Goal: Complete application form

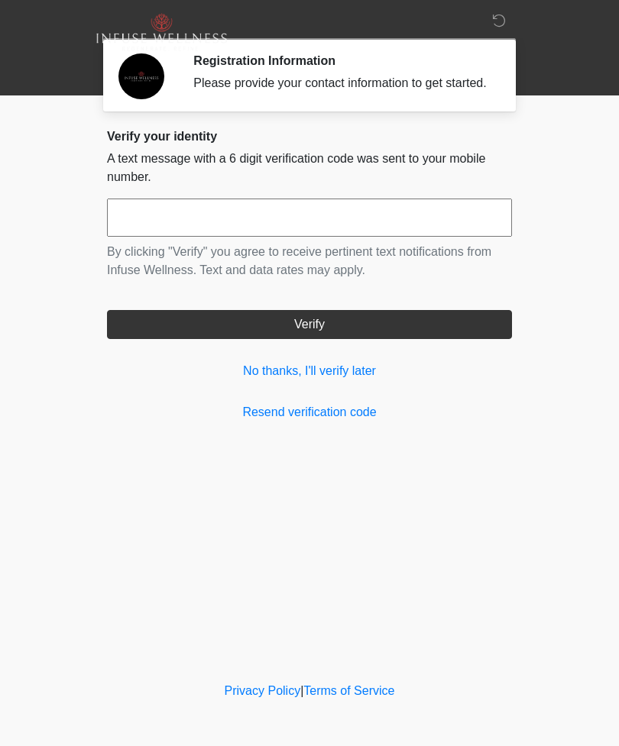
click at [186, 237] on input "text" at bounding box center [309, 218] width 405 height 38
type input "******"
click at [349, 339] on button "Verify" at bounding box center [309, 324] width 405 height 29
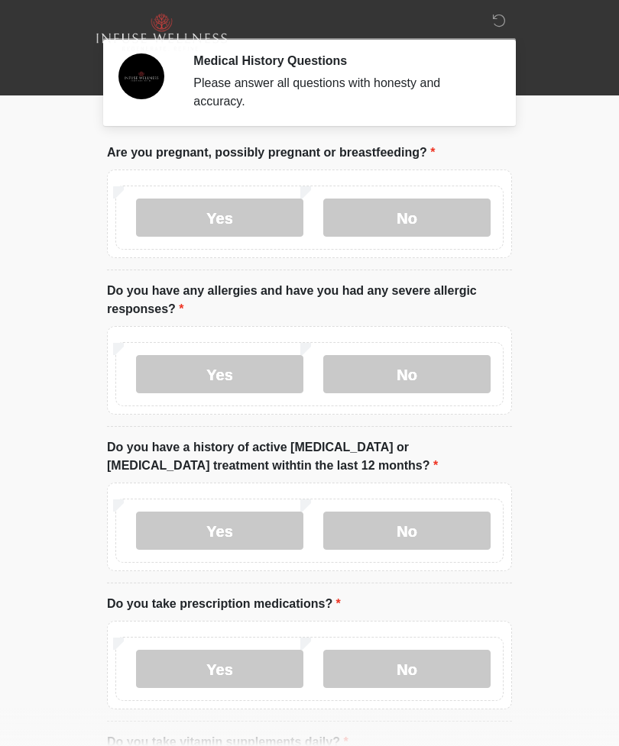
click at [417, 216] on label "No" at bounding box center [406, 218] width 167 height 38
click at [231, 377] on label "Yes" at bounding box center [219, 374] width 167 height 38
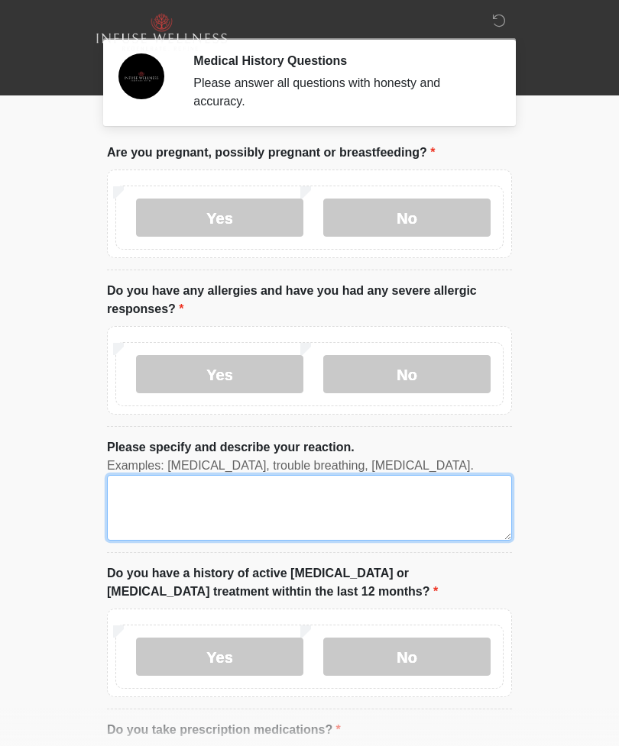
click at [154, 516] on textarea "Please specify and describe your reaction." at bounding box center [309, 508] width 405 height 66
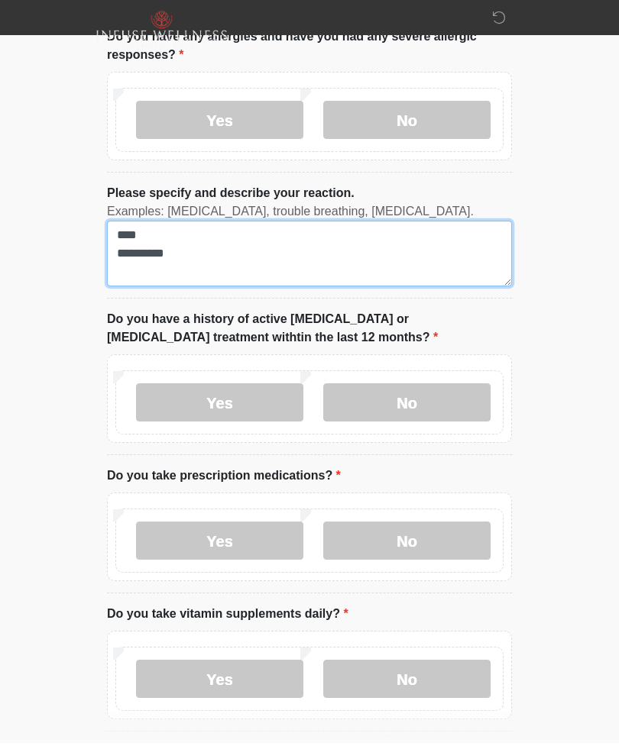
scroll to position [253, 0]
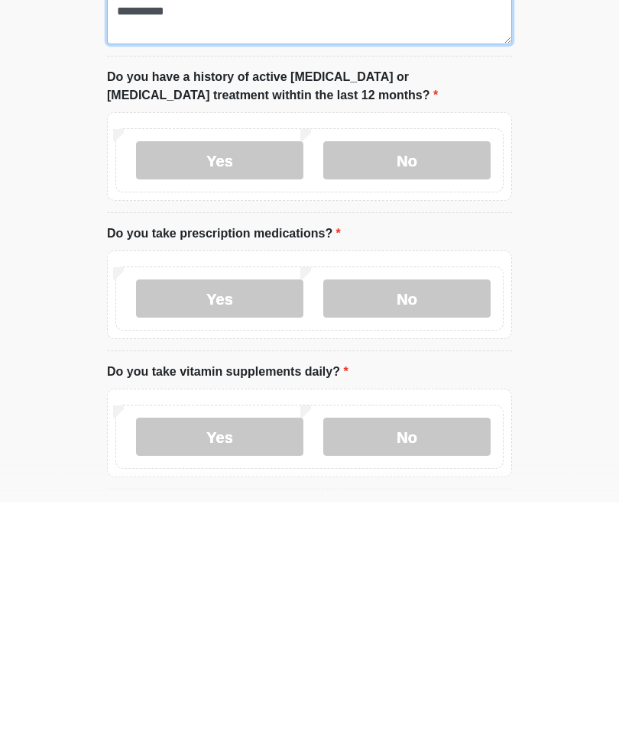
type textarea "**********"
click at [238, 523] on label "Yes" at bounding box center [219, 542] width 167 height 38
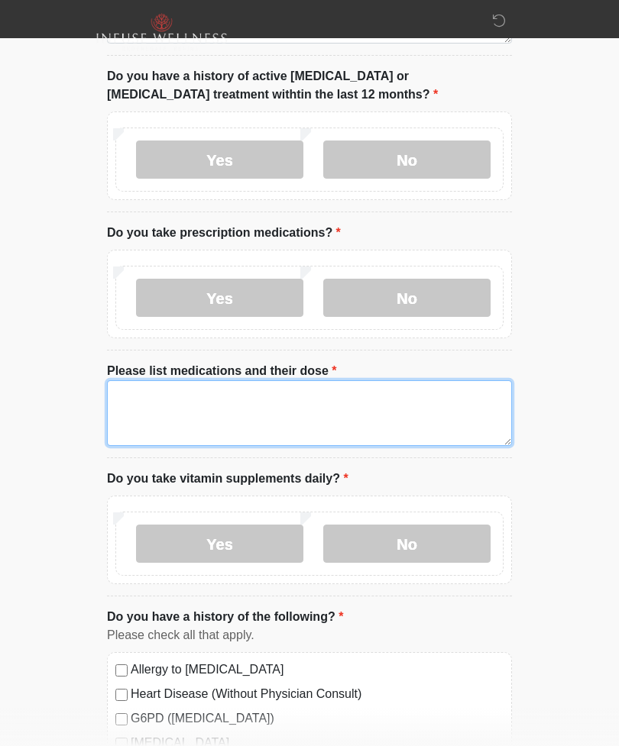
click at [137, 397] on textarea "Please list medications and their dose" at bounding box center [309, 413] width 405 height 66
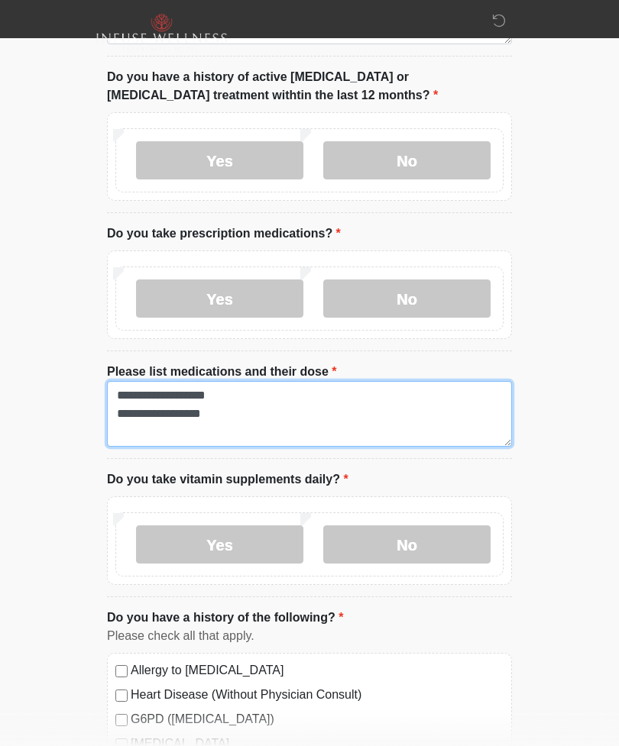
click at [130, 439] on textarea "**********" at bounding box center [309, 414] width 405 height 66
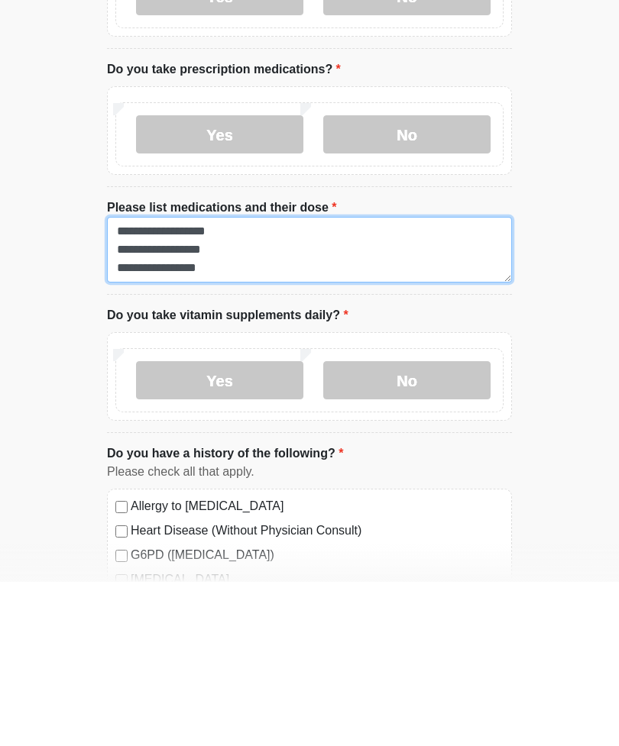
type textarea "**********"
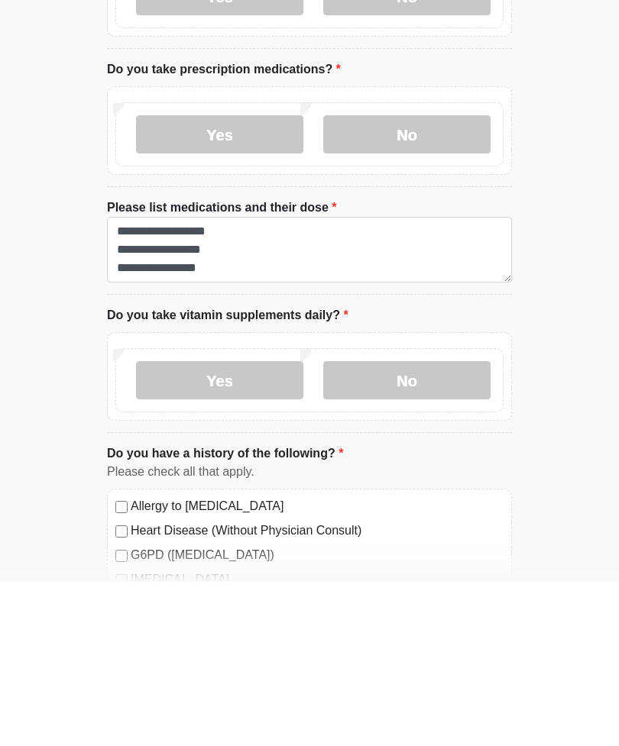
click at [212, 525] on label "Yes" at bounding box center [219, 544] width 167 height 38
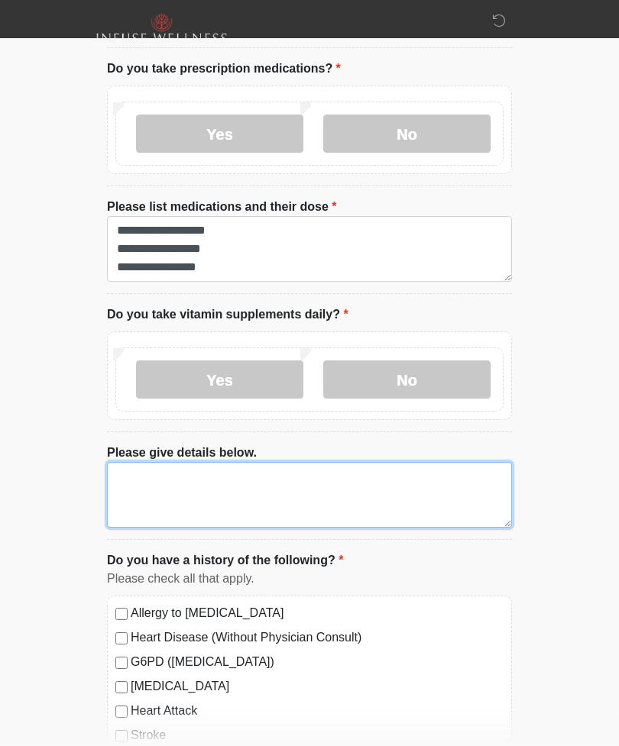
click at [165, 478] on textarea "Please give details below." at bounding box center [309, 495] width 405 height 66
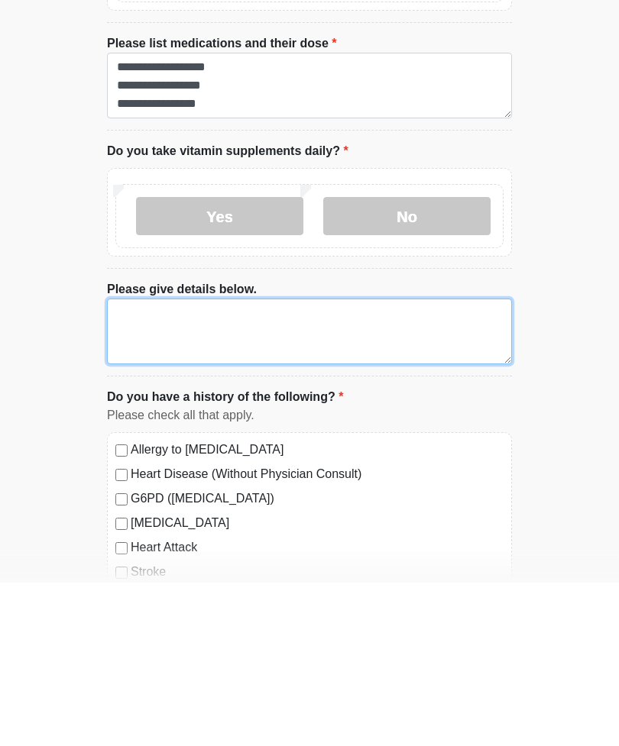
type textarea "*"
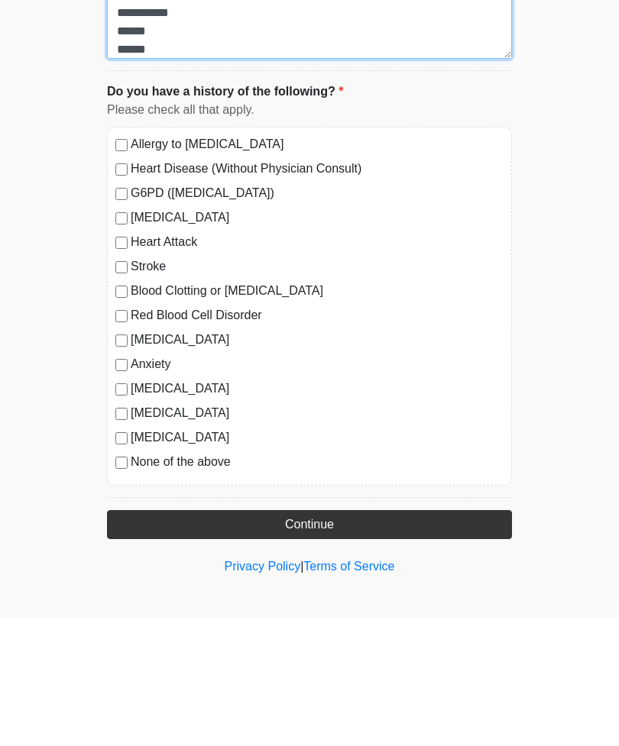
scroll to position [1003, 0]
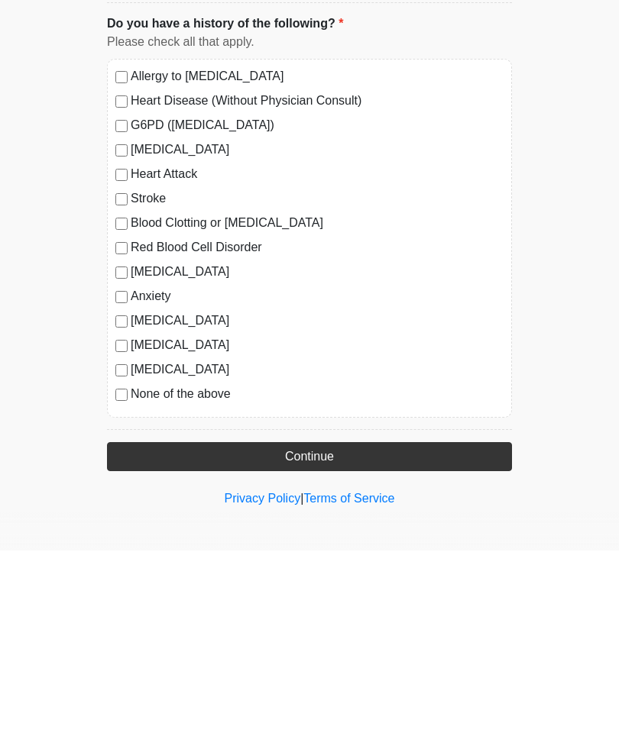
type textarea "**********"
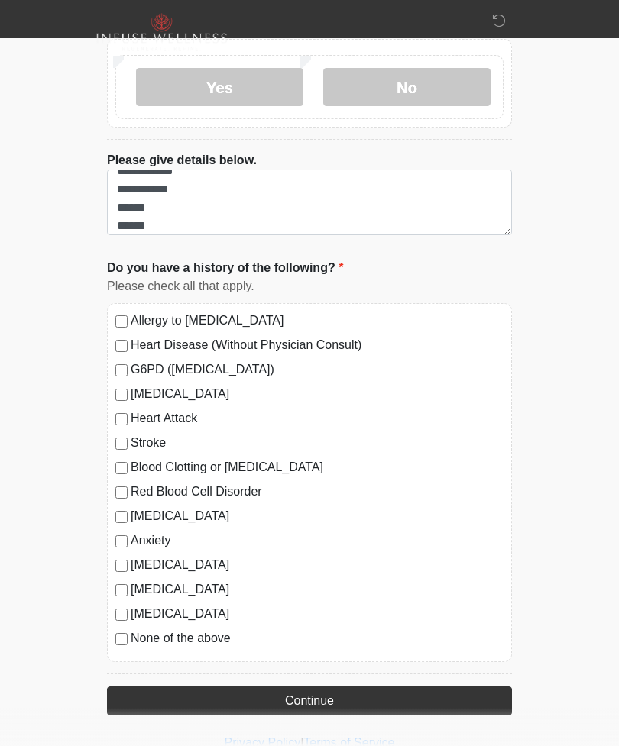
click at [351, 693] on button "Continue" at bounding box center [309, 701] width 405 height 29
click at [330, 697] on button "Continue" at bounding box center [309, 701] width 405 height 29
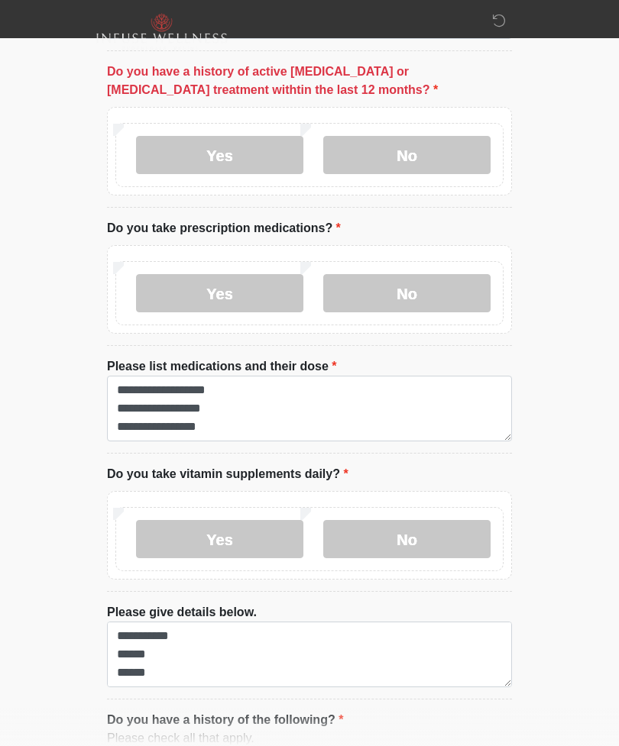
click at [417, 153] on label "No" at bounding box center [406, 155] width 167 height 38
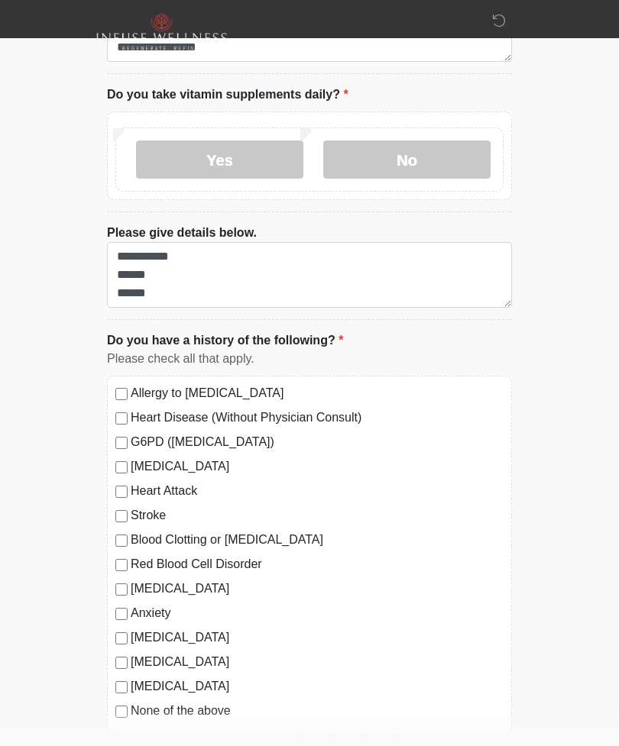
scroll to position [954, 0]
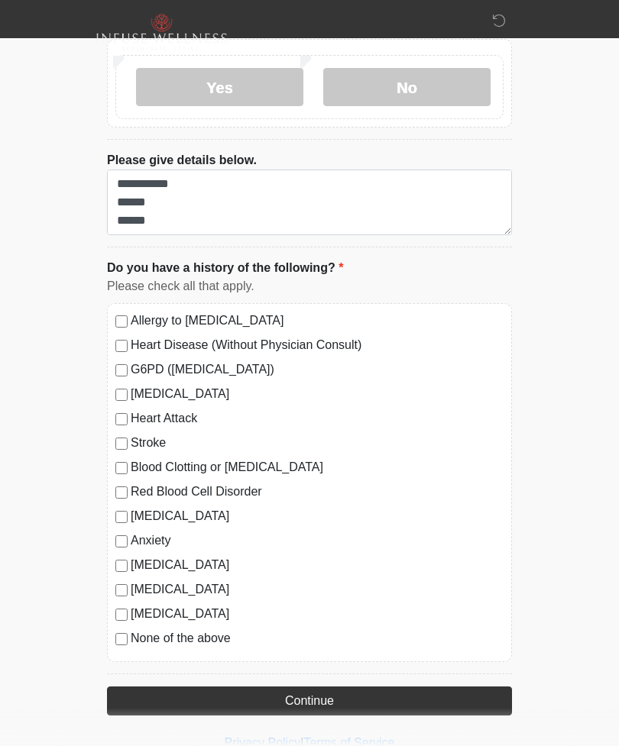
click at [331, 698] on button "Continue" at bounding box center [309, 701] width 405 height 29
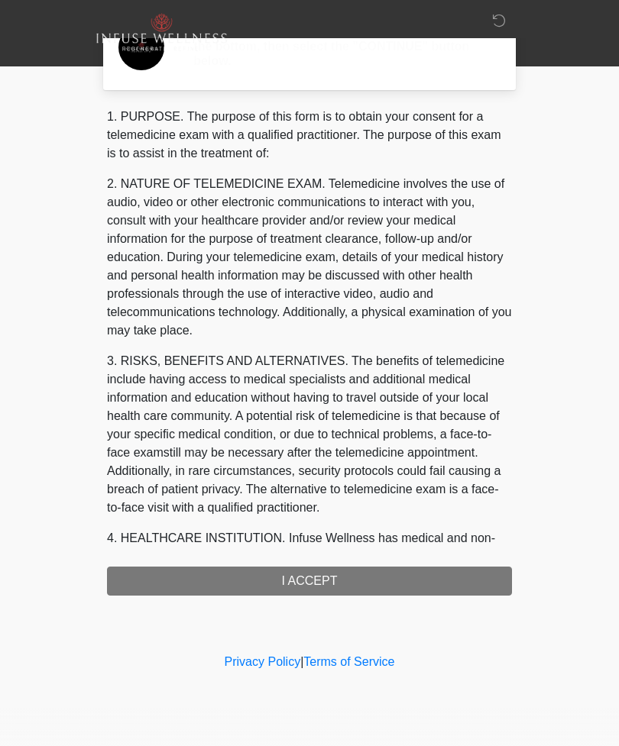
scroll to position [0, 0]
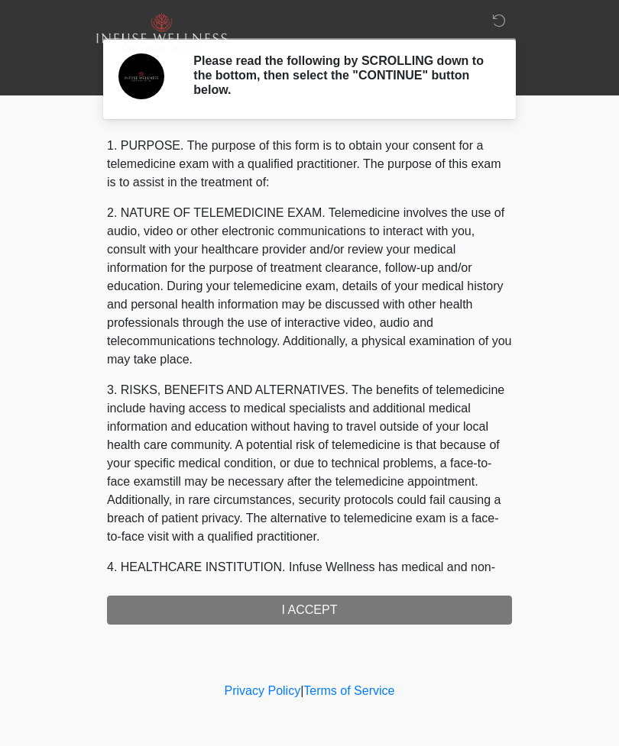
click at [328, 609] on div "1. PURPOSE. The purpose of this form is to obtain your consent for a telemedici…" at bounding box center [309, 381] width 405 height 488
click at [306, 606] on div "1. PURPOSE. The purpose of this form is to obtain your consent for a telemedici…" at bounding box center [309, 381] width 405 height 488
click at [319, 601] on div "1. PURPOSE. The purpose of this form is to obtain your consent for a telemedici…" at bounding box center [309, 381] width 405 height 488
click at [305, 611] on div "1. PURPOSE. The purpose of this form is to obtain your consent for a telemedici…" at bounding box center [309, 381] width 405 height 488
click at [318, 609] on div "1. PURPOSE. The purpose of this form is to obtain your consent for a telemedici…" at bounding box center [309, 381] width 405 height 488
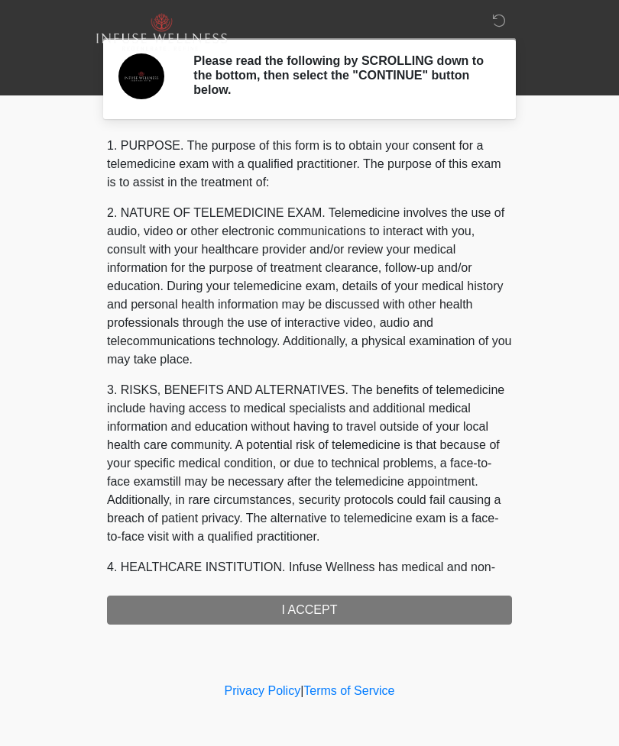
click at [310, 614] on div "1. PURPOSE. The purpose of this form is to obtain your consent for a telemedici…" at bounding box center [309, 381] width 405 height 488
click at [309, 614] on div "1. PURPOSE. The purpose of this form is to obtain your consent for a telemedici…" at bounding box center [309, 381] width 405 height 488
click at [293, 612] on div "1. PURPOSE. The purpose of this form is to obtain your consent for a telemedici…" at bounding box center [309, 381] width 405 height 488
click at [292, 612] on div "1. PURPOSE. The purpose of this form is to obtain your consent for a telemedici…" at bounding box center [309, 381] width 405 height 488
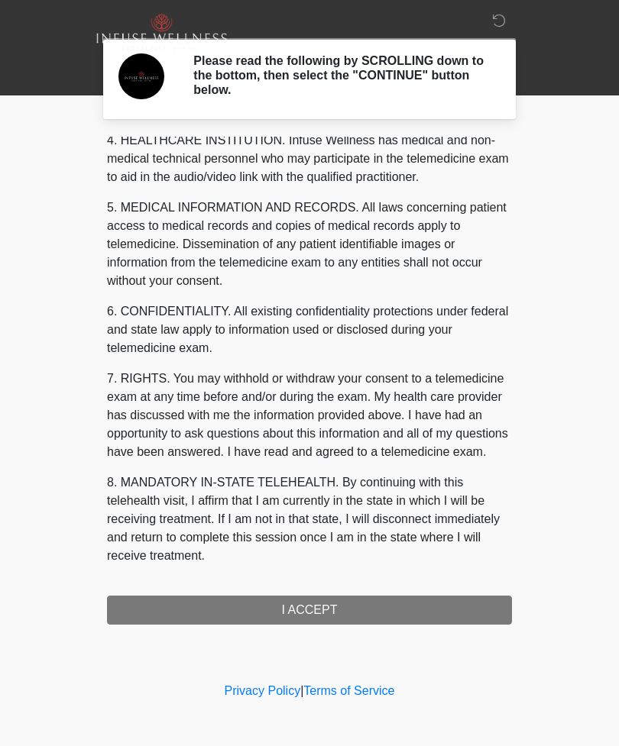
scroll to position [445, 0]
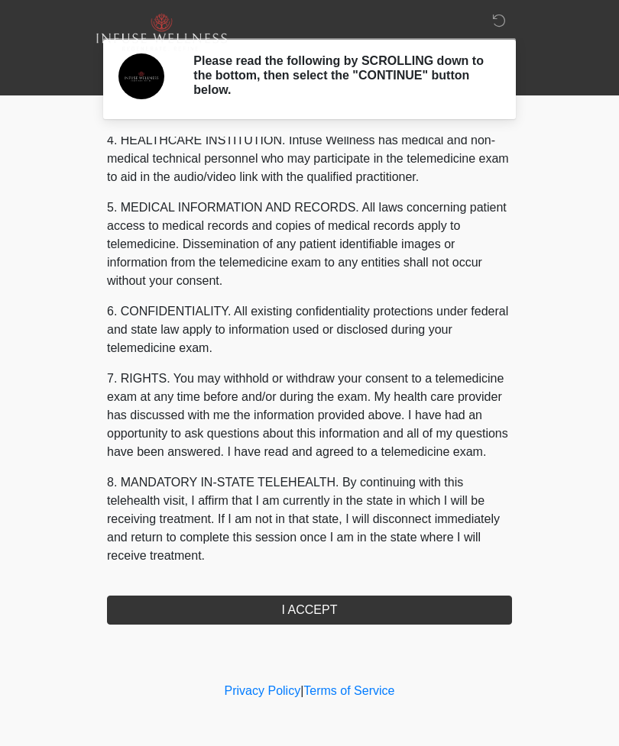
click at [302, 612] on button "I ACCEPT" at bounding box center [309, 610] width 405 height 29
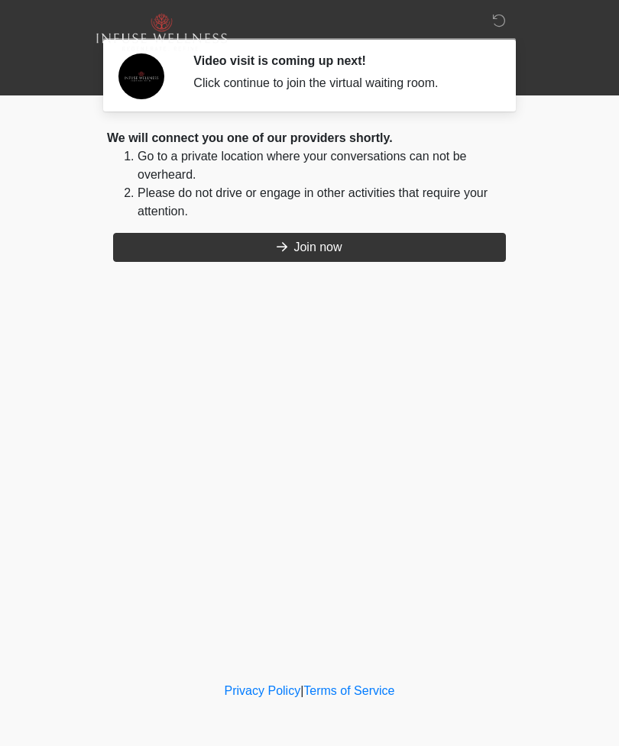
click at [331, 251] on button "Join now" at bounding box center [309, 247] width 393 height 29
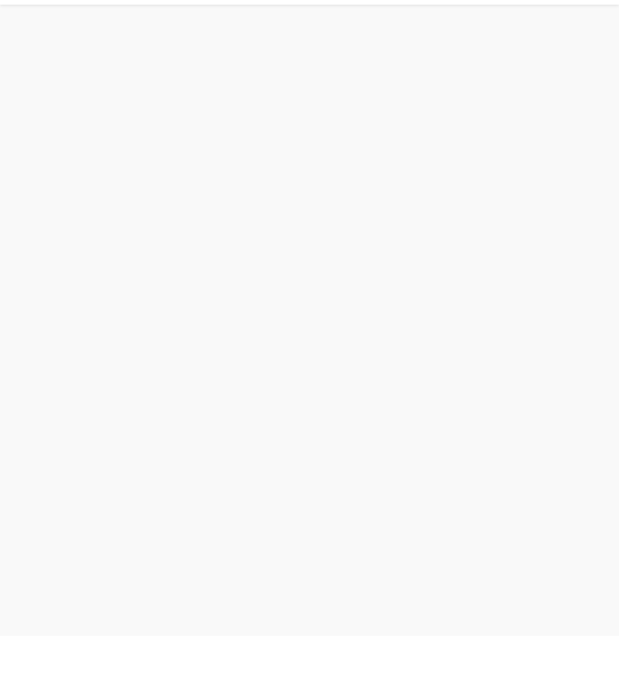
scroll to position [5, 0]
